Goal: Use online tool/utility: Use online tool/utility

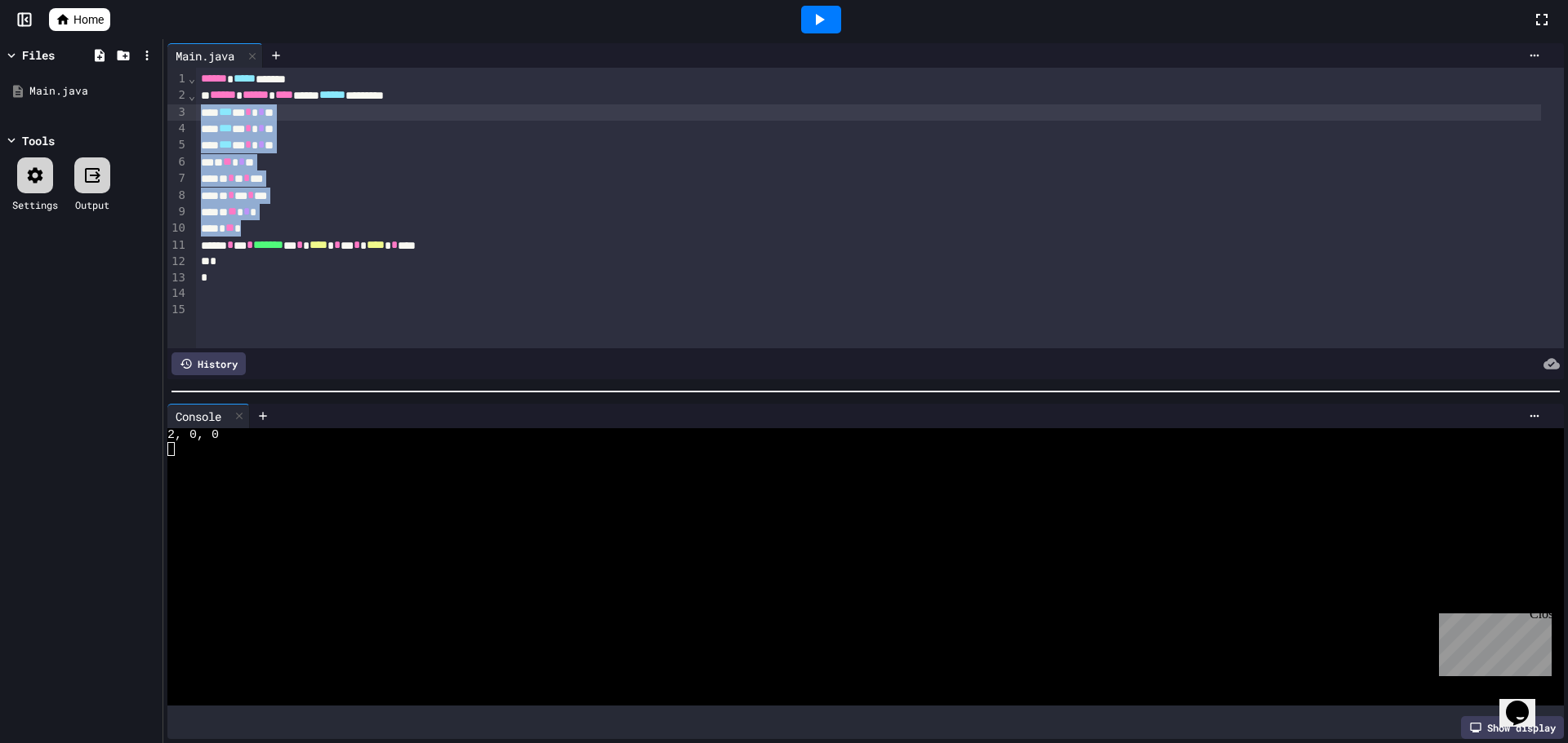
drag, startPoint x: 282, startPoint y: 233, endPoint x: 185, endPoint y: 110, distance: 156.6
click at [185, 110] on div "99 1 2 3 4 5 6 7 8 9 10 11 12 13 14 15 › ⌄ ⌄ ****** ***** ****** ****** ****** …" at bounding box center [865, 207] width 1397 height 280
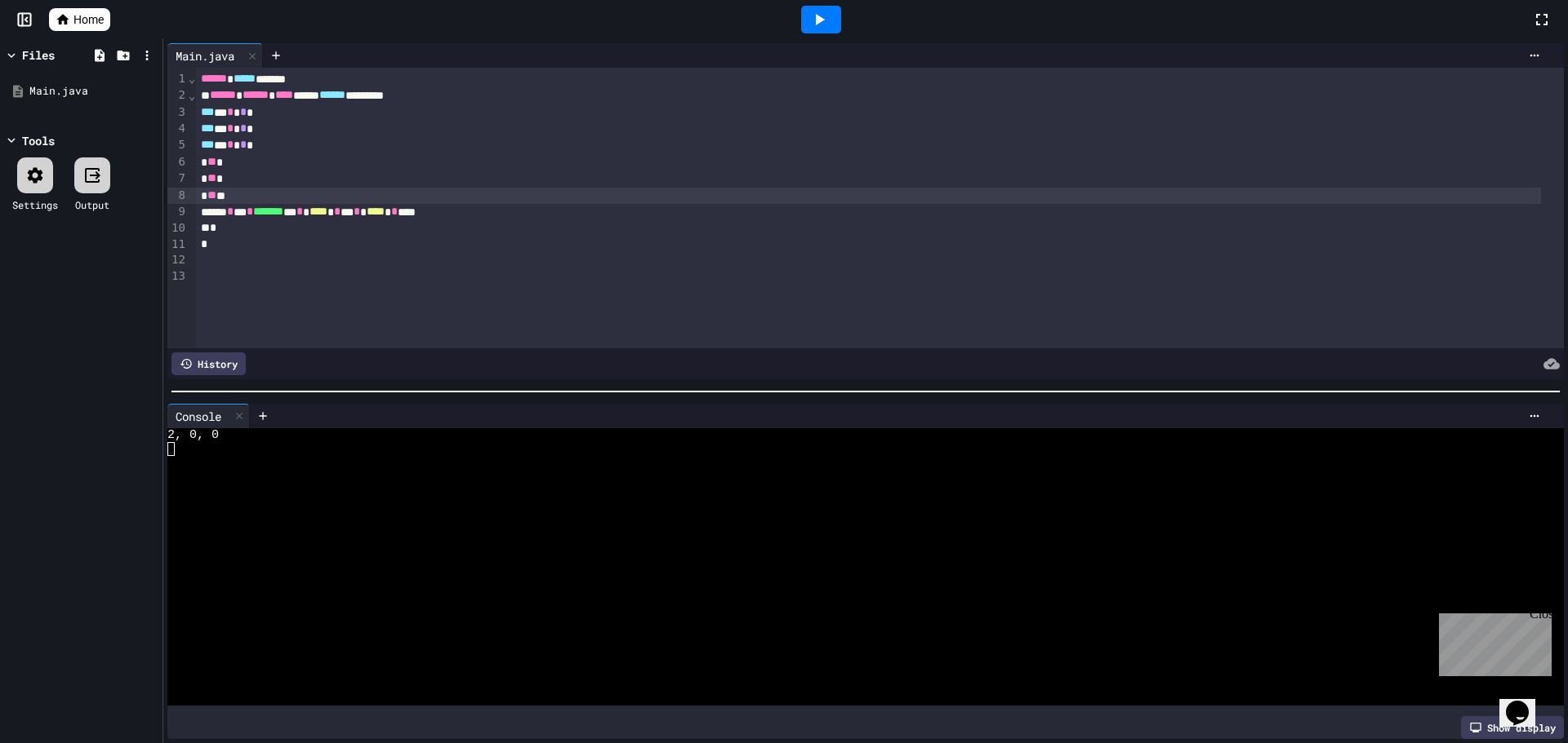
click at [825, 9] on icon at bounding box center [819, 19] width 20 height 20
drag, startPoint x: 269, startPoint y: 199, endPoint x: 135, endPoint y: 106, distance: 163.1
click at [135, 106] on div "Files Main.java Tools Settings Output Main.java 99 1 2 3 4 5 6 7 8 9 10 11 12 1…" at bounding box center [784, 391] width 1568 height 704
click at [832, 14] on div at bounding box center [820, 20] width 40 height 28
drag, startPoint x: 257, startPoint y: 199, endPoint x: 193, endPoint y: 112, distance: 108.0
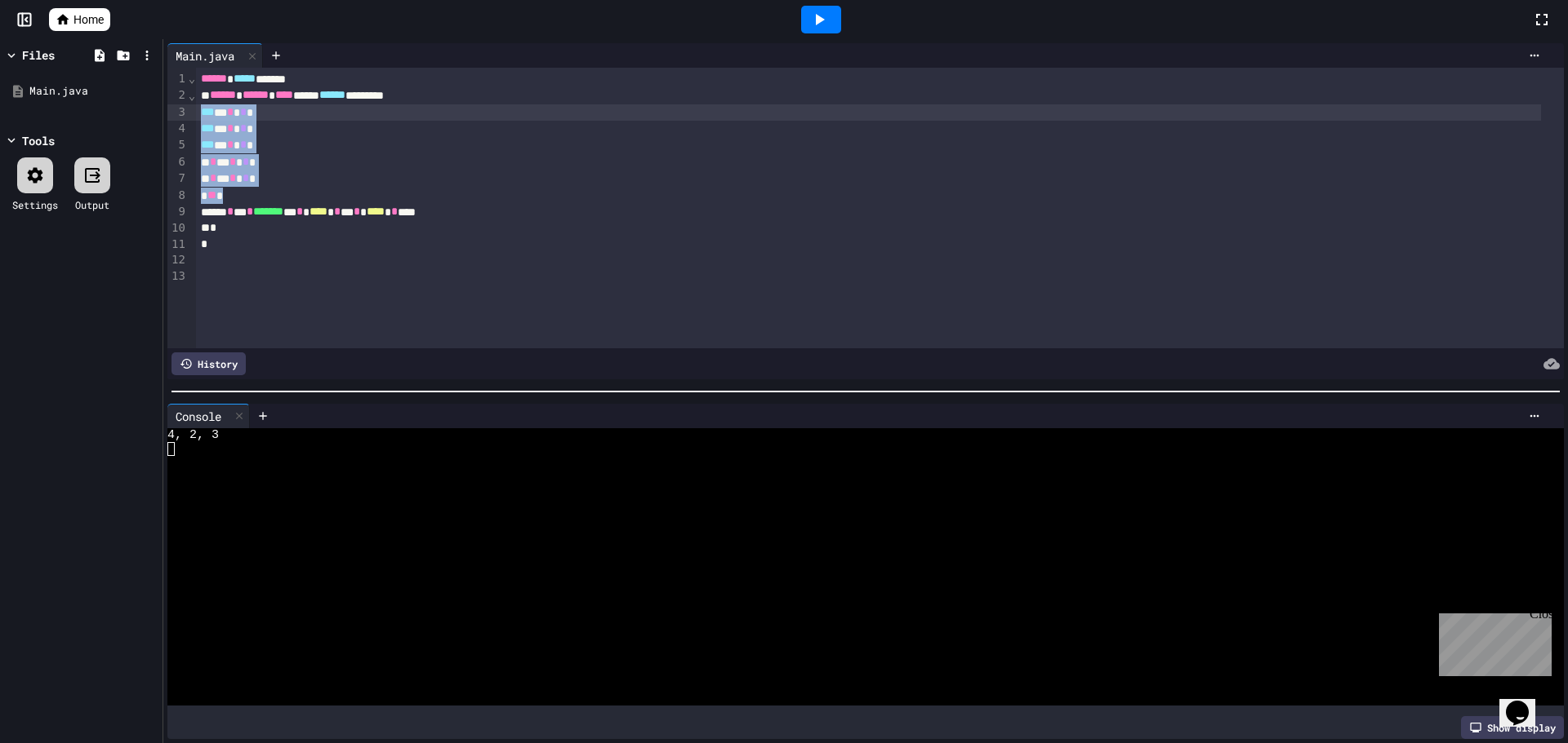
click at [193, 112] on div "99 1 2 3 4 5 6 7 8 9 10 11 12 13 › ⌄ ⌄ ****** ***** ****** ****** ****** **** *…" at bounding box center [865, 207] width 1397 height 280
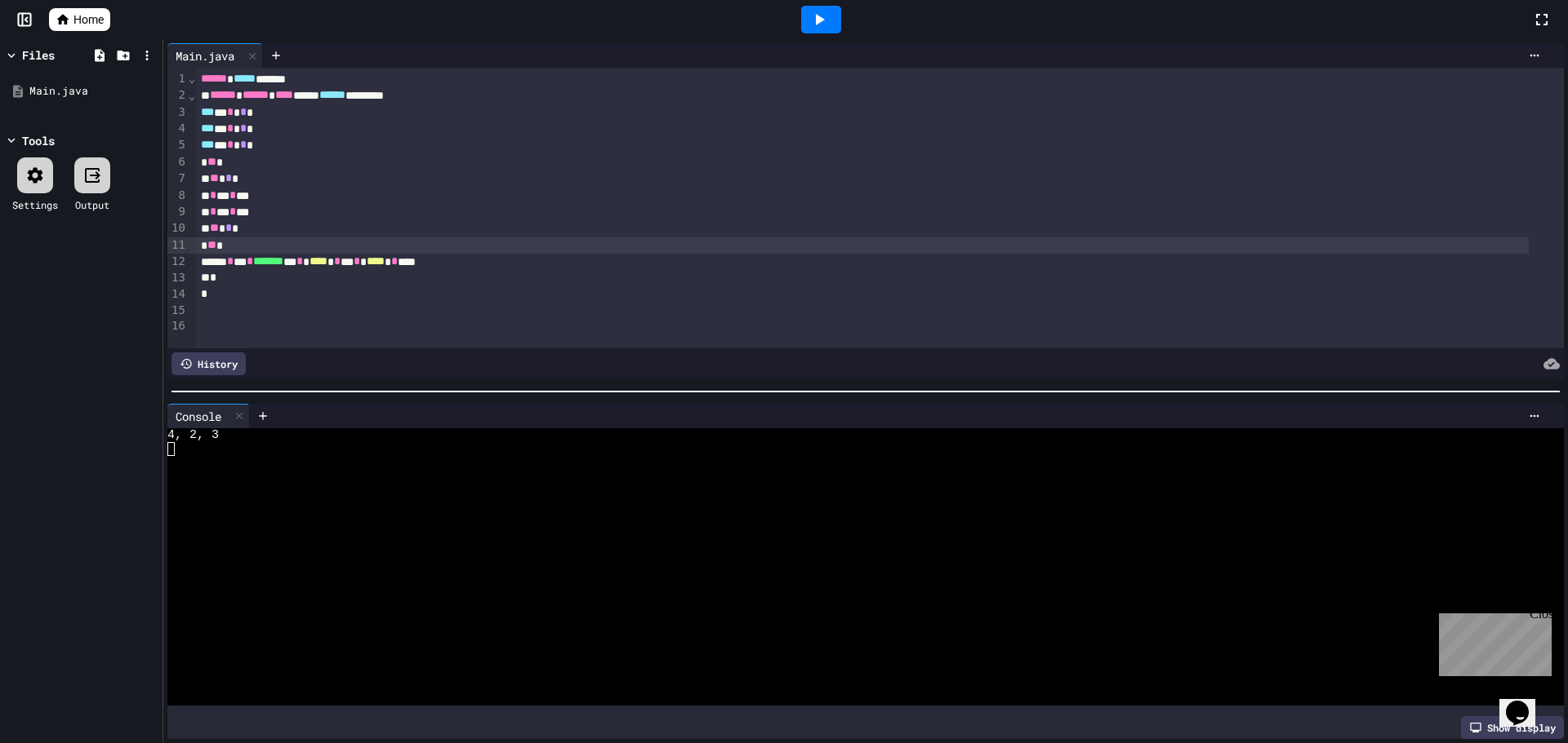
click at [825, 9] on icon at bounding box center [819, 19] width 20 height 20
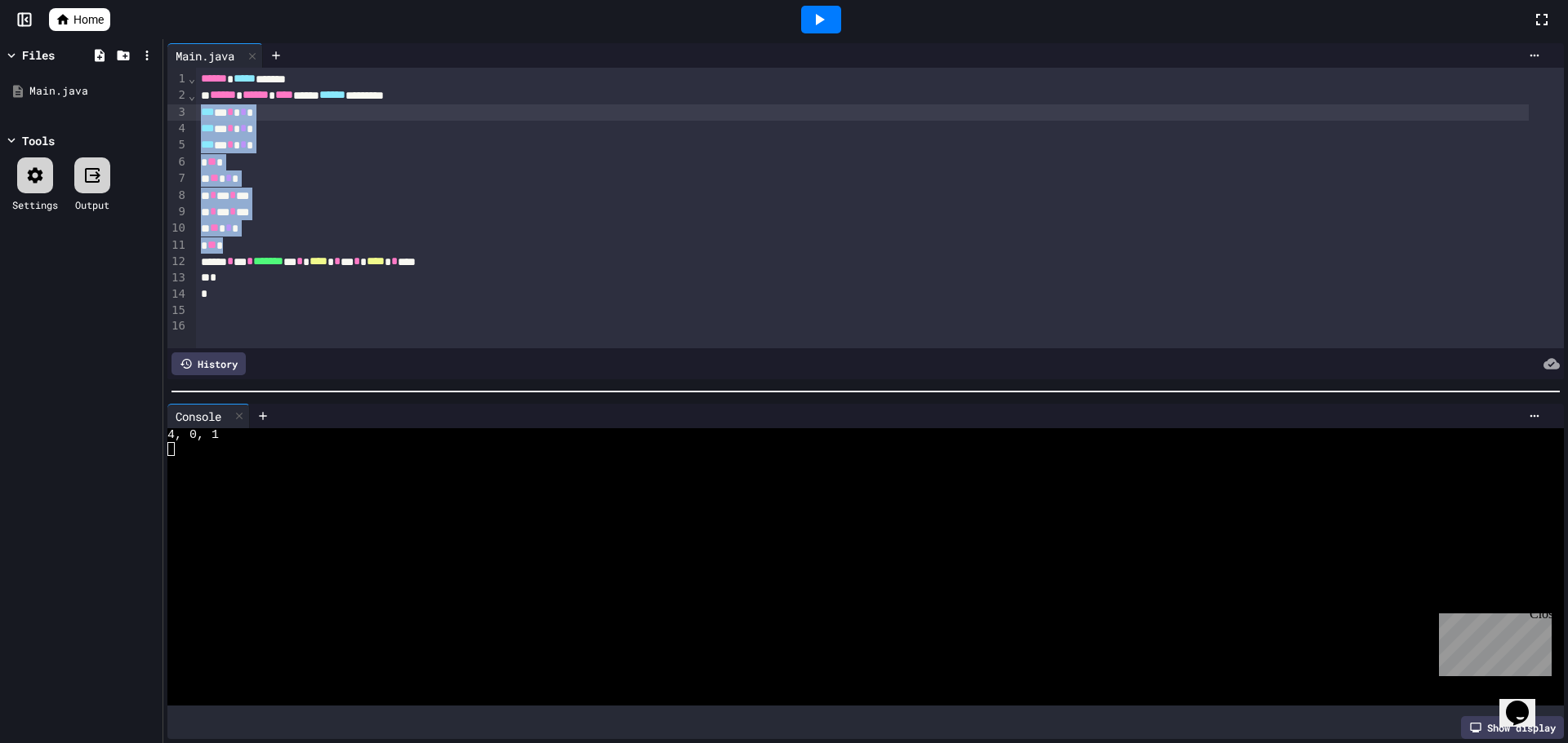
drag, startPoint x: 312, startPoint y: 247, endPoint x: 159, endPoint y: 112, distance: 204.0
click at [159, 112] on div "Files Main.java Tools Settings Output Main.java 99 1 2 3 4 5 6 7 8 9 10 11 12 1…" at bounding box center [784, 391] width 1568 height 704
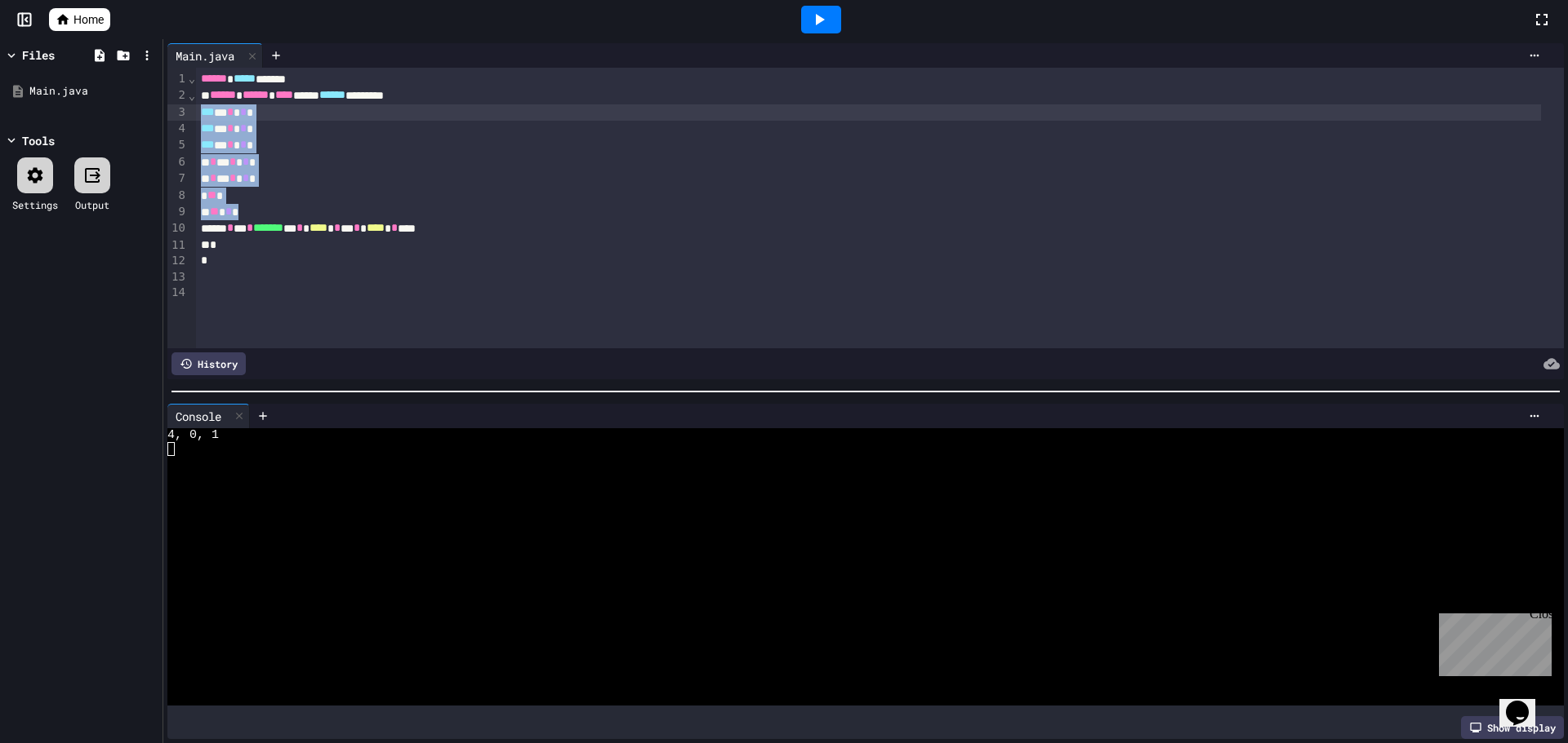
drag, startPoint x: 263, startPoint y: 212, endPoint x: 24, endPoint y: 114, distance: 258.3
click at [24, 114] on div "Files Main.java Tools Settings Output Main.java 99 1 2 3 4 5 6 7 8 9 10 11 12 1…" at bounding box center [784, 391] width 1568 height 704
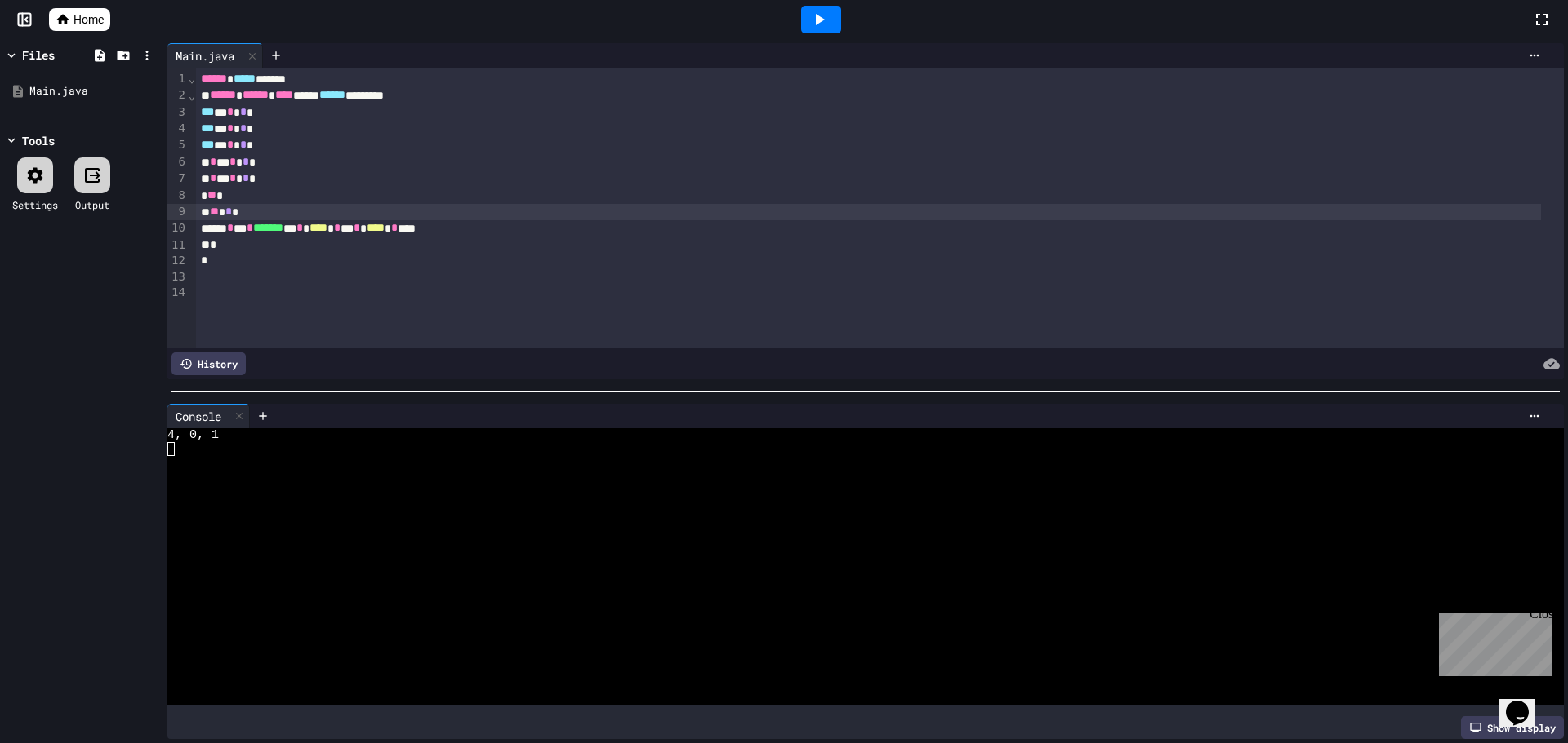
click at [812, 18] on icon at bounding box center [819, 19] width 20 height 20
